Goal: Information Seeking & Learning: Understand process/instructions

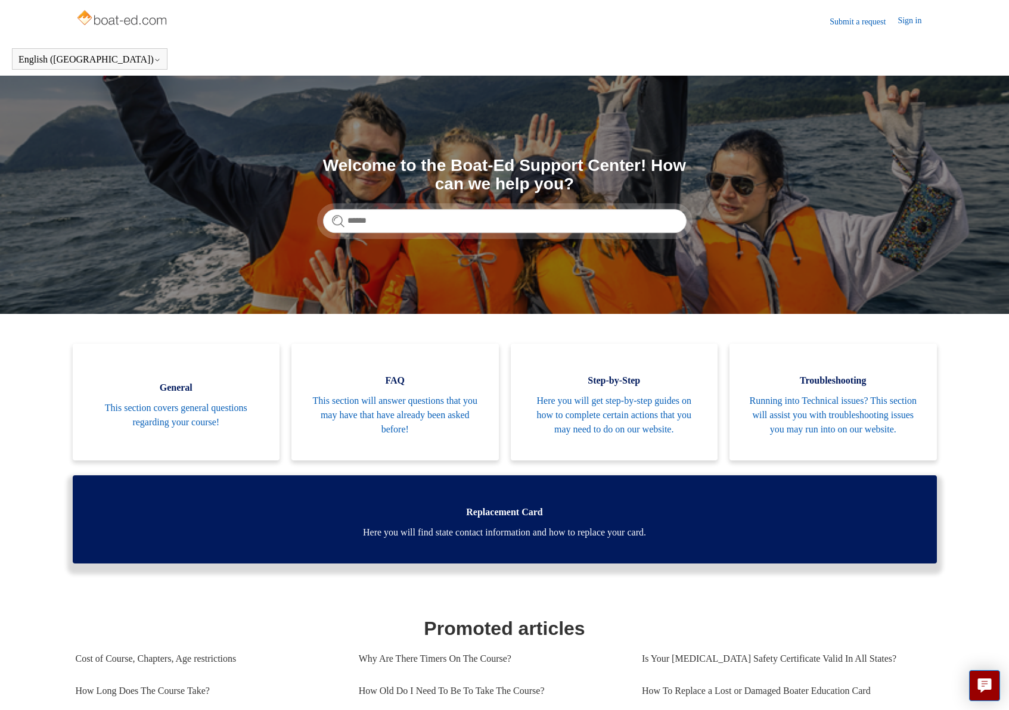
click at [531, 540] on span "Here you will find state contact information and how to replace your card." at bounding box center [505, 533] width 828 height 14
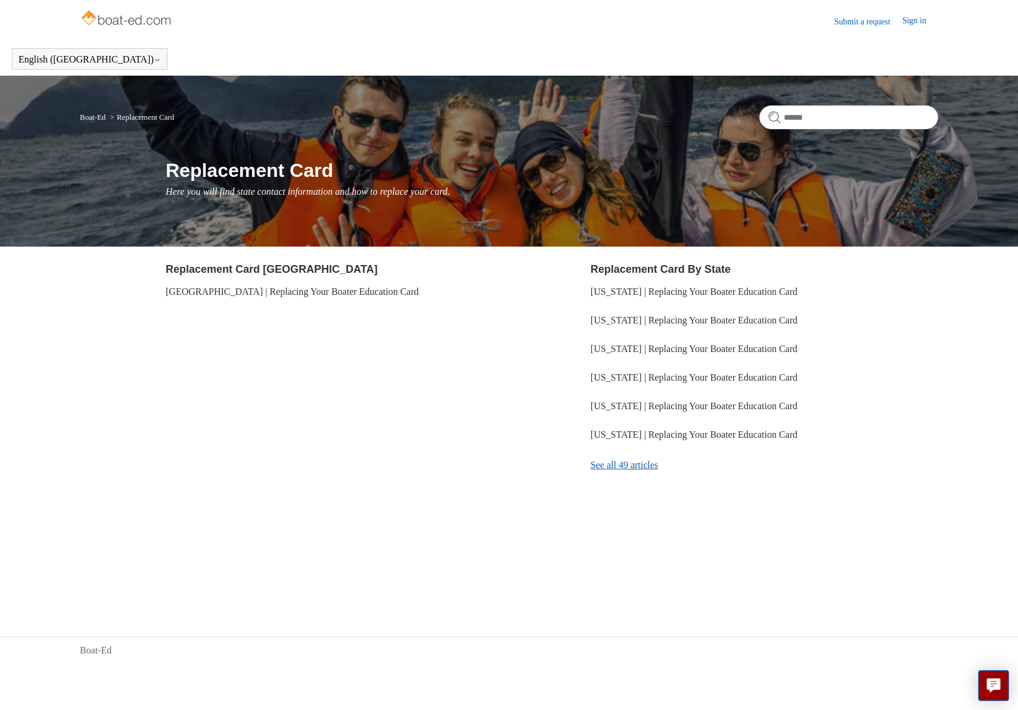
click at [628, 467] on link "See all 49 articles" at bounding box center [764, 465] width 347 height 32
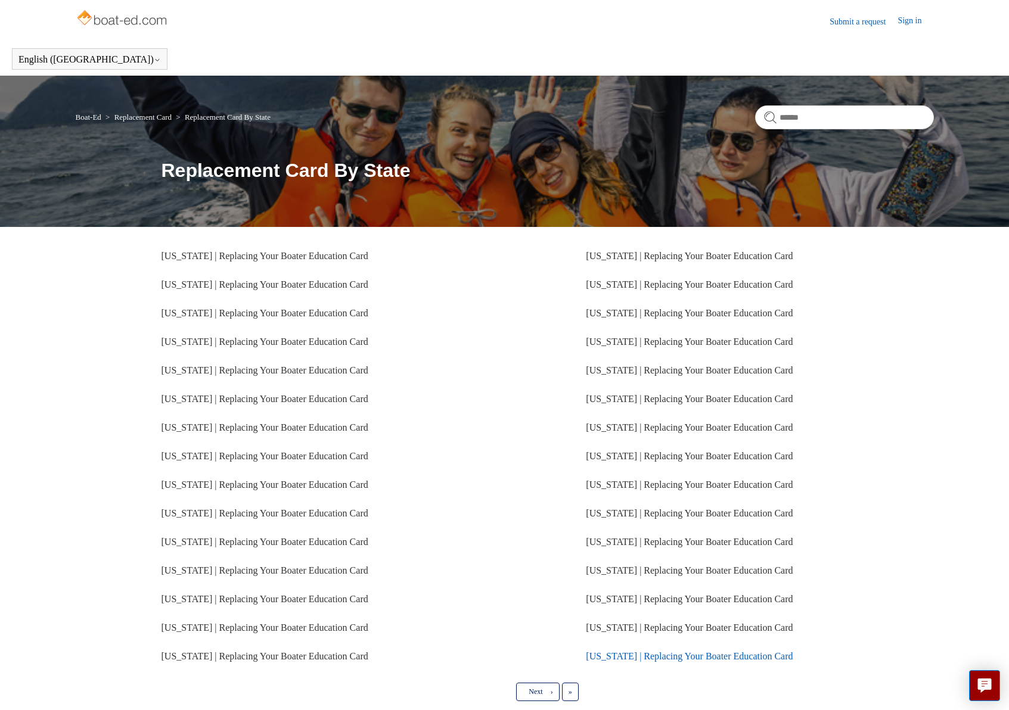
click at [677, 657] on link "Maryland | Replacing Your Boater Education Card" at bounding box center [689, 656] width 207 height 10
